Goal: Task Accomplishment & Management: Manage account settings

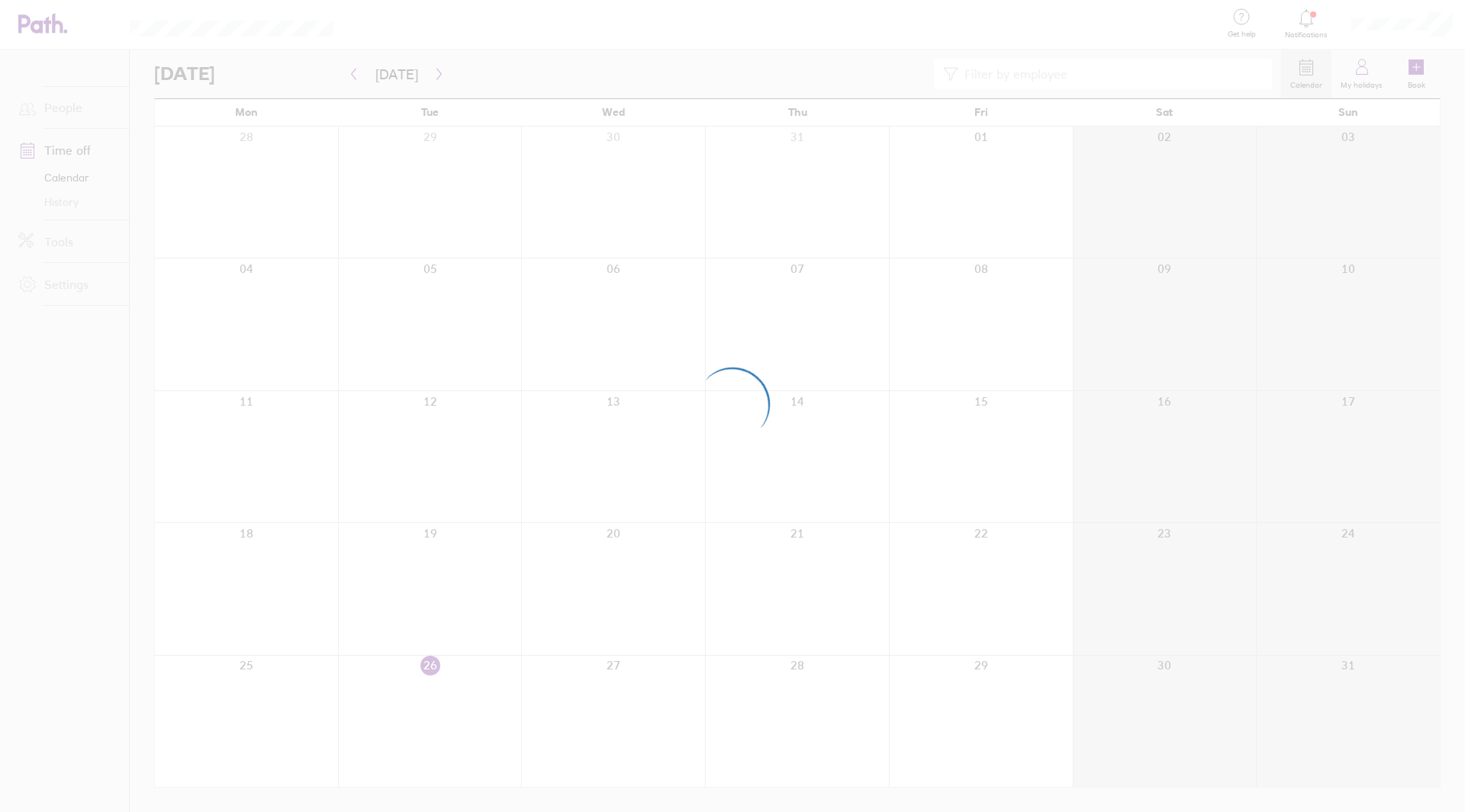
click at [548, 111] on div at bounding box center [732, 406] width 1465 height 812
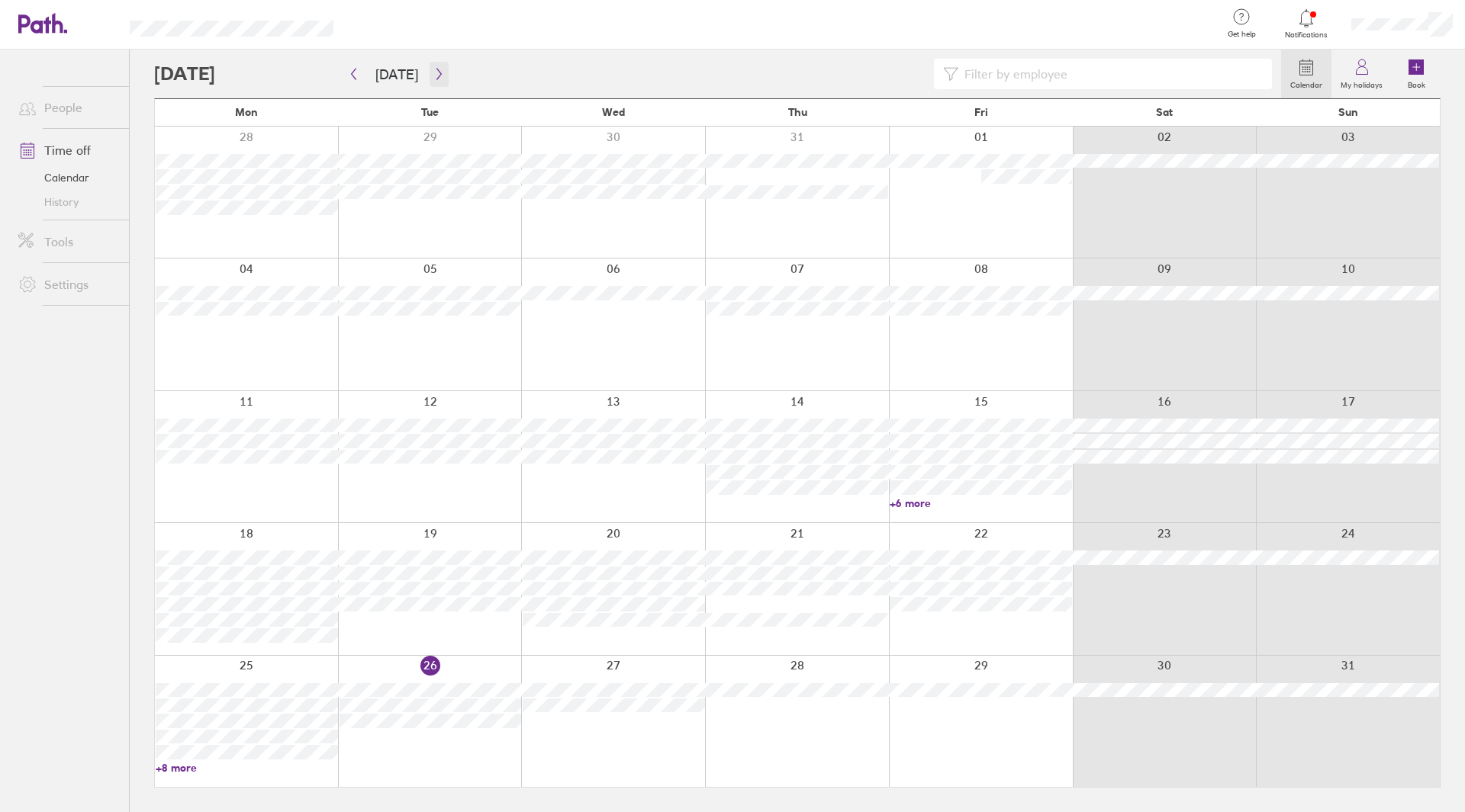
click at [433, 79] on icon "button" at bounding box center [439, 74] width 12 height 12
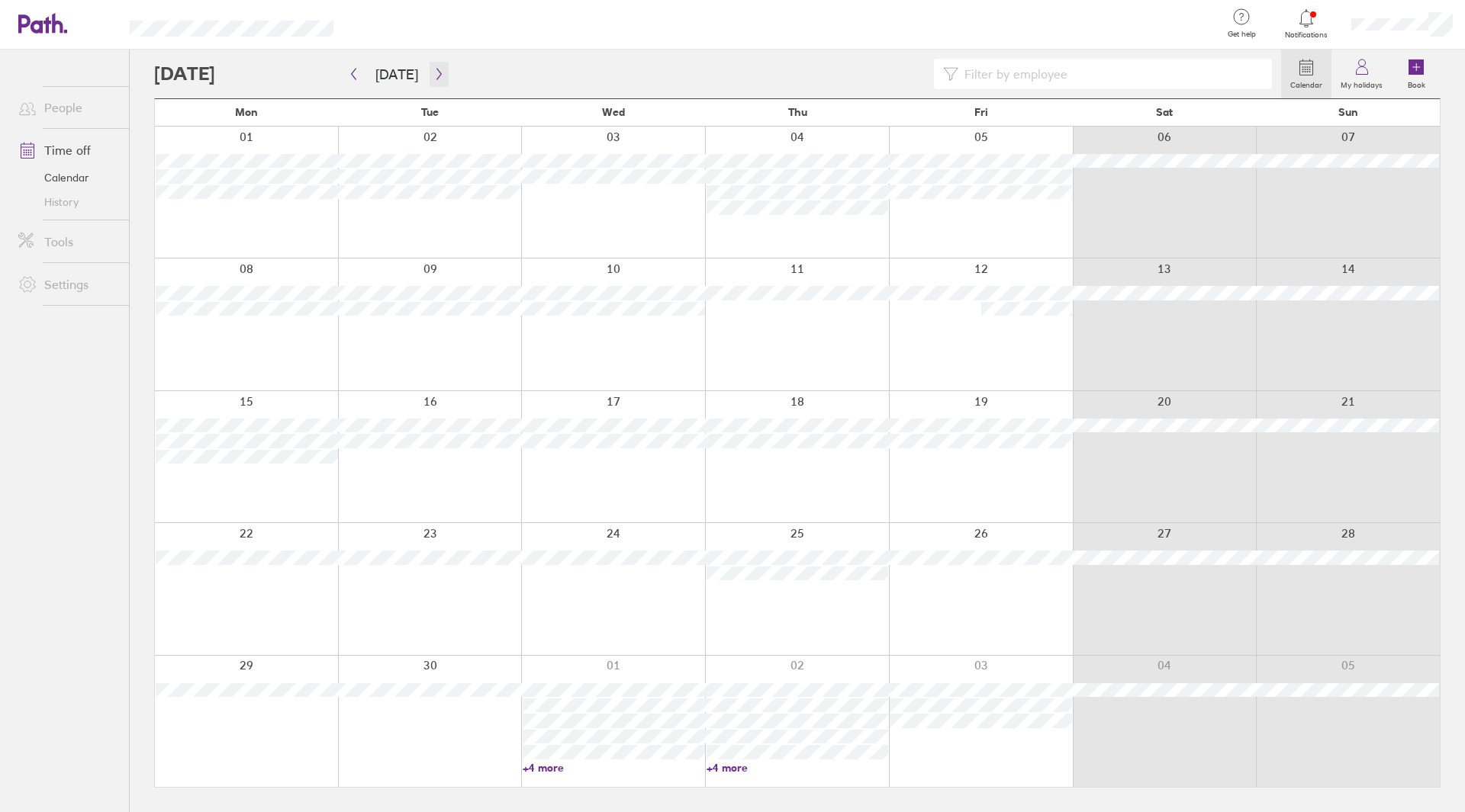
drag, startPoint x: 432, startPoint y: 80, endPoint x: 431, endPoint y: 138, distance: 58.0
click at [431, 138] on div "[DATE] [DATE] Mon Tue Wed Thu Fri Sat Sun 01 02 03 04 05 06 07 08 09 10 11 12 1…" at bounding box center [797, 443] width 1286 height 690
click at [436, 75] on icon "button" at bounding box center [439, 74] width 12 height 12
click at [359, 67] on button "button" at bounding box center [352, 75] width 19 height 25
